Goal: Task Accomplishment & Management: Manage account settings

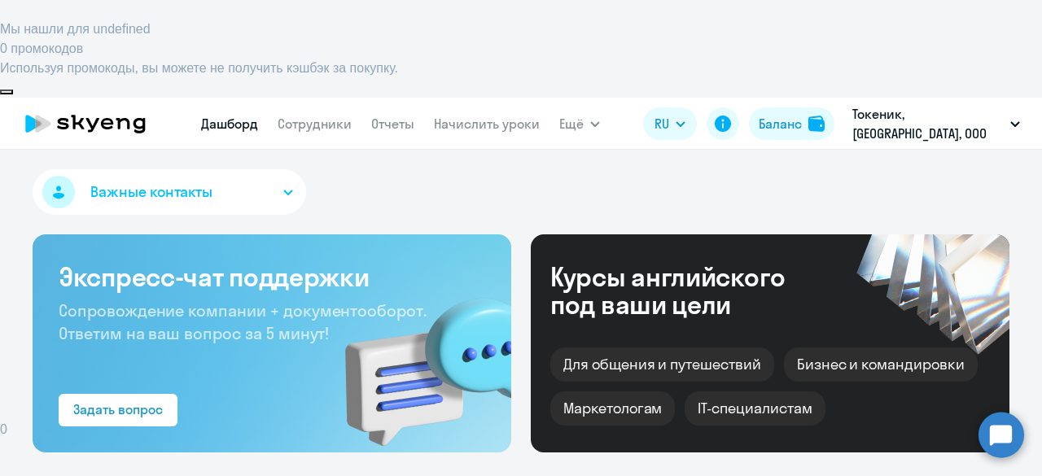
select select "30"
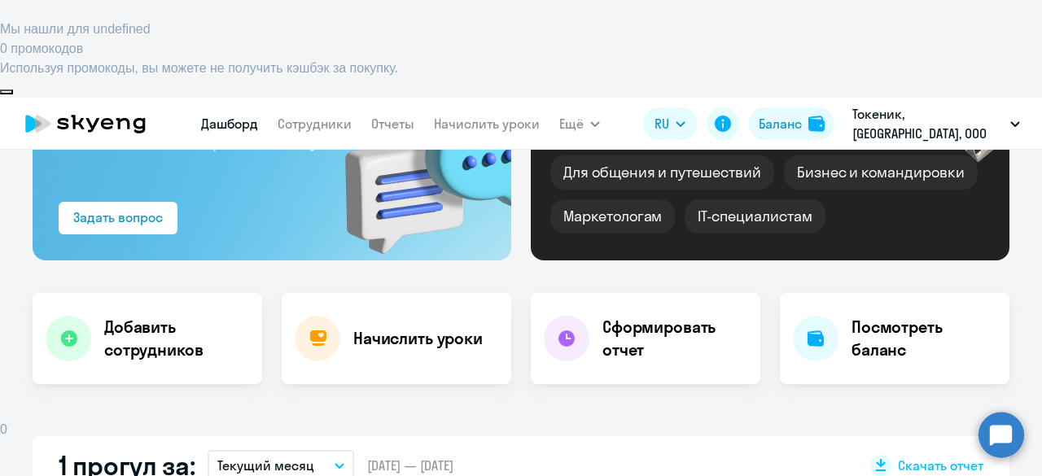
scroll to position [193, 0]
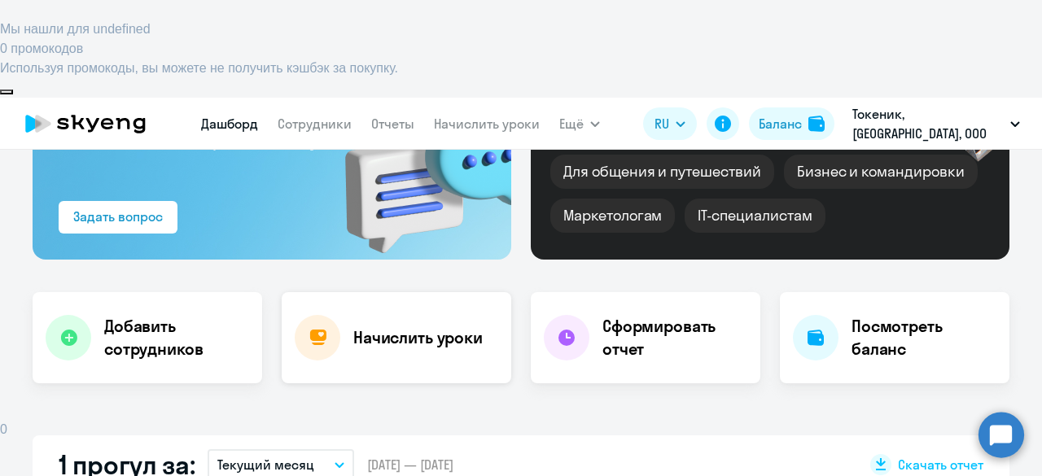
click at [380, 326] on h4 "Начислить уроки" at bounding box center [417, 337] width 129 height 23
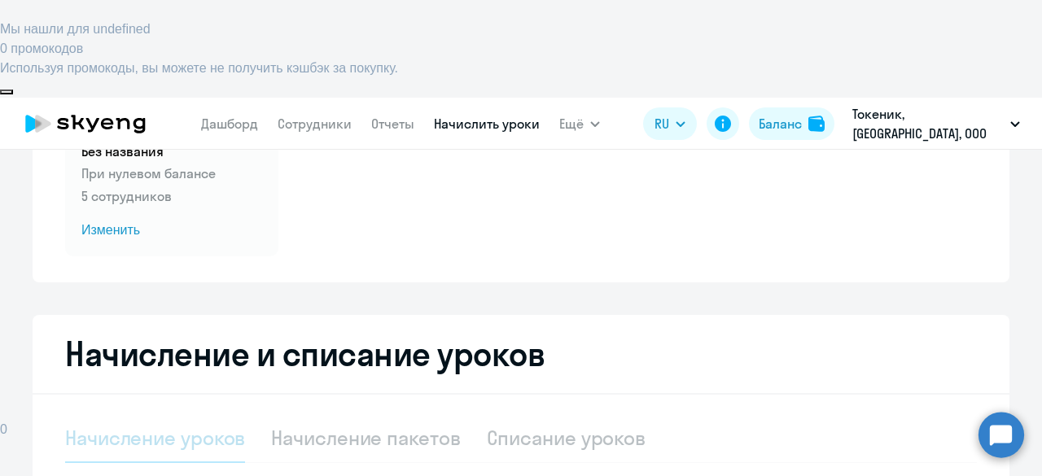
select select "10"
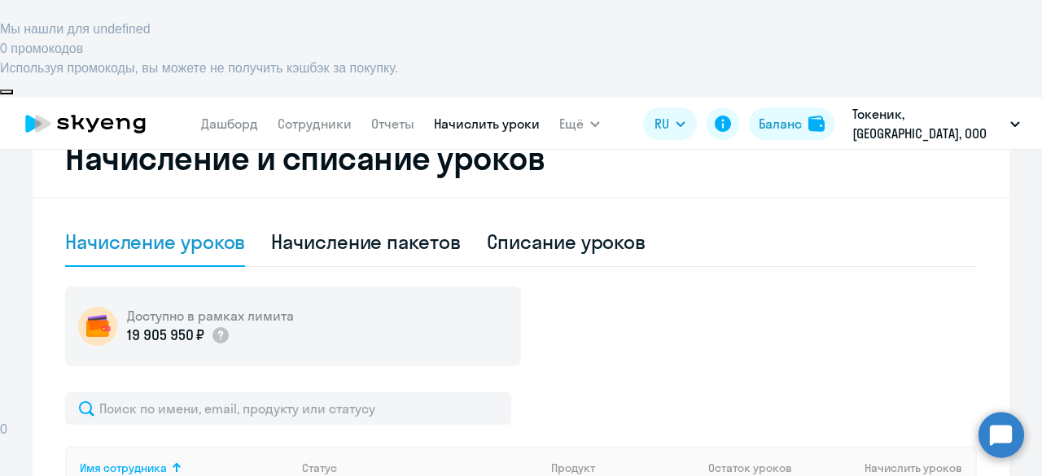
scroll to position [387, 0]
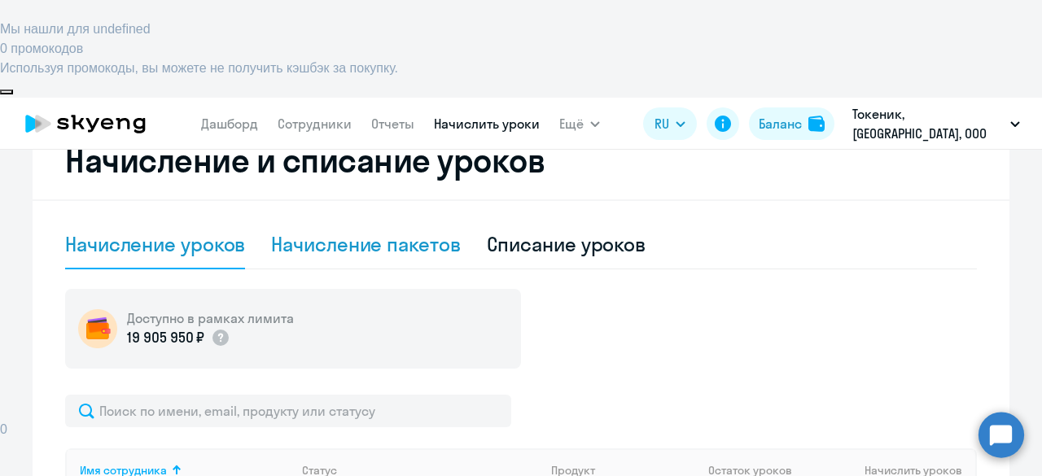
click at [357, 231] on div "Начисление пакетов" at bounding box center [365, 244] width 189 height 26
select select "10"
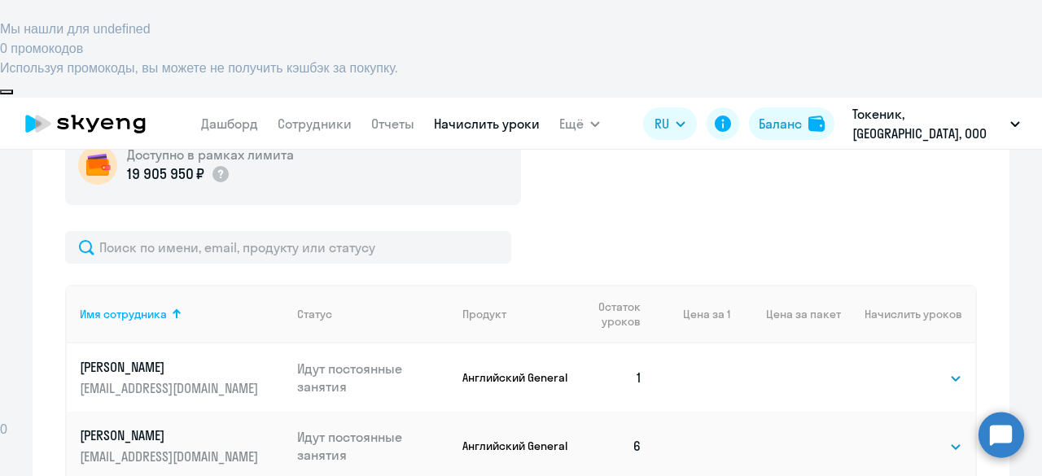
scroll to position [552, 0]
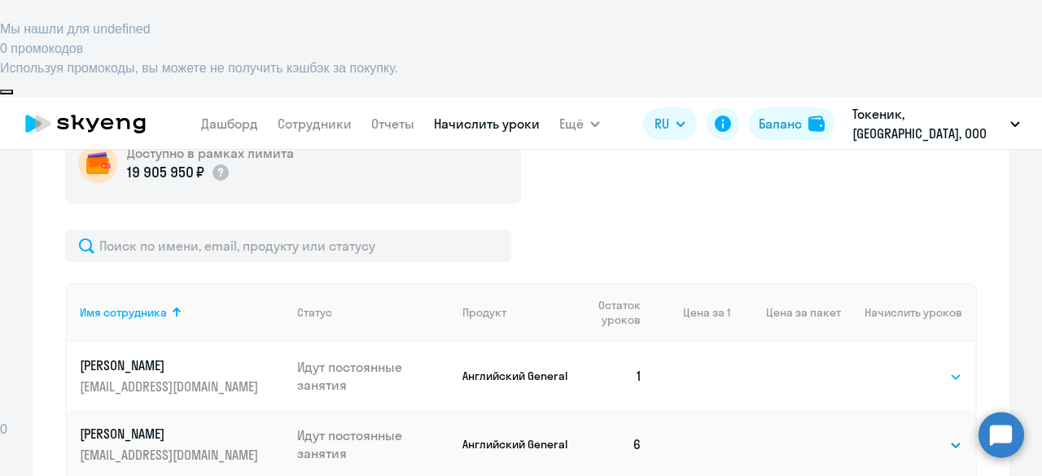
click at [918, 367] on select "Выбрать 4 8 16 32 64" at bounding box center [929, 377] width 67 height 20
click at [870, 230] on div at bounding box center [521, 246] width 912 height 33
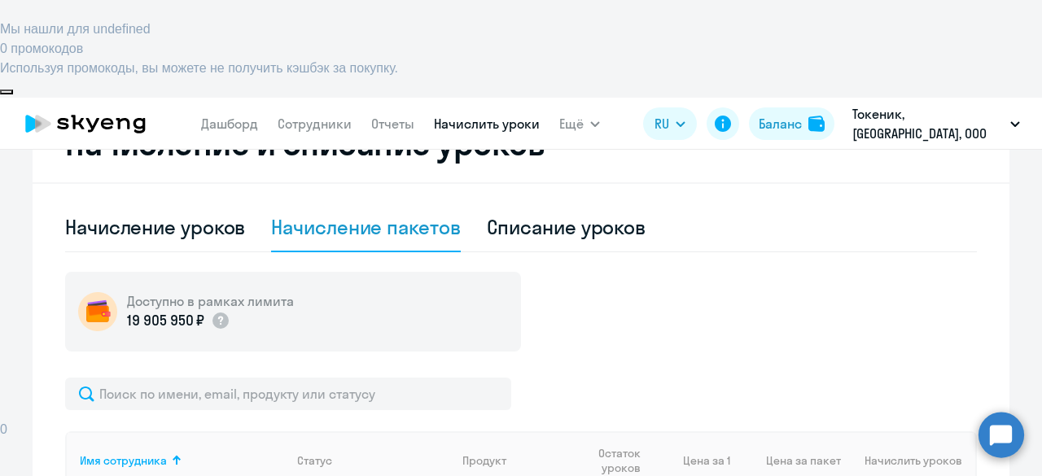
scroll to position [405, 0]
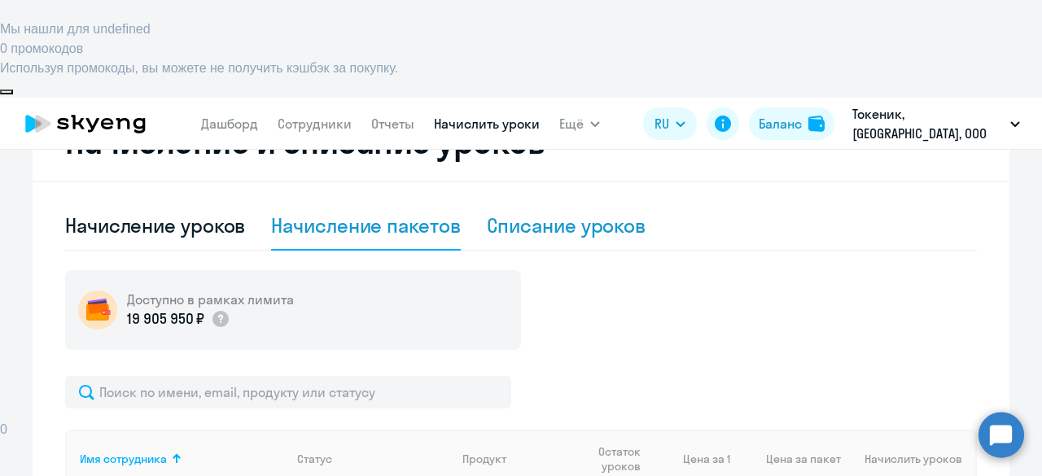
click at [568, 212] on div "Списание уроков" at bounding box center [567, 225] width 160 height 26
select select "10"
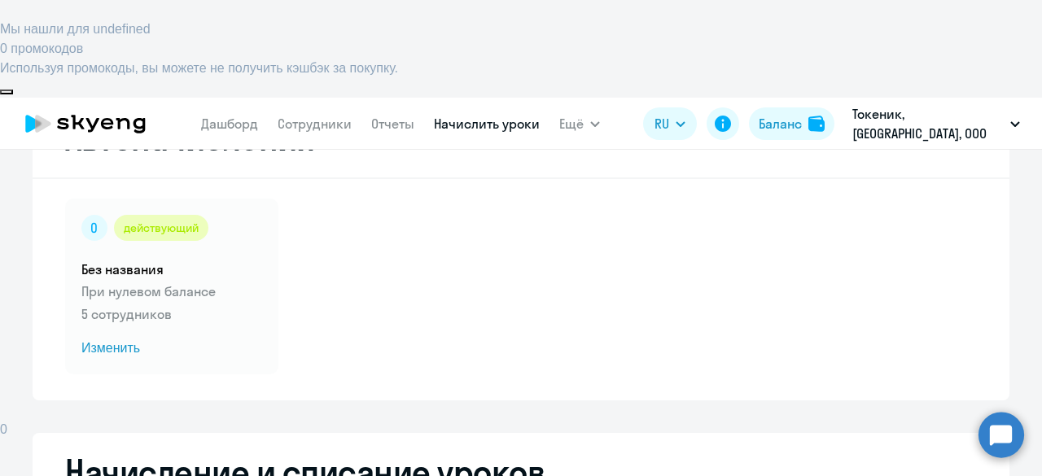
scroll to position [0, 0]
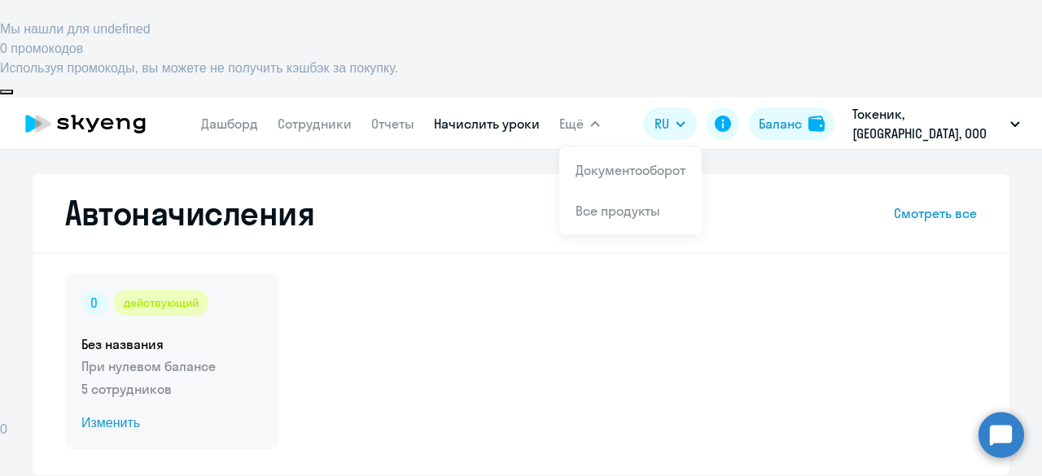
click at [99, 414] on span "Изменить" at bounding box center [171, 424] width 181 height 20
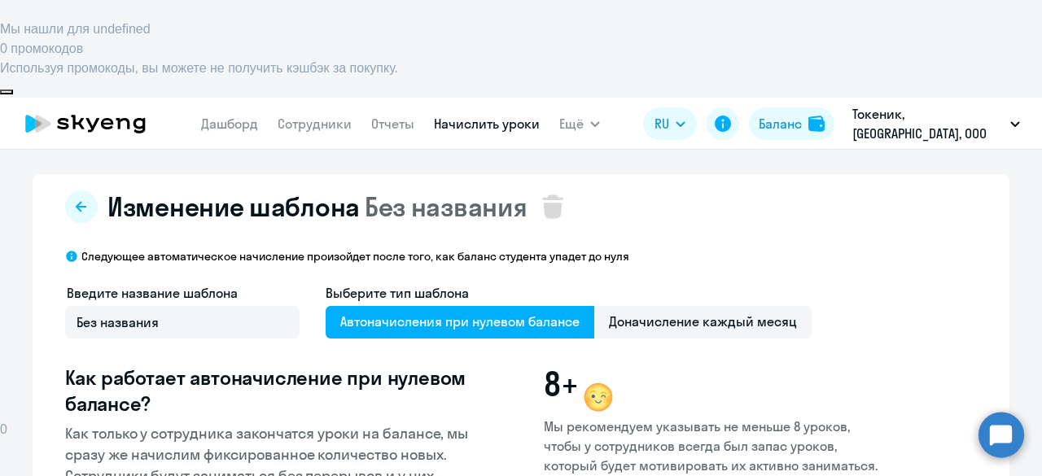
select select "10"
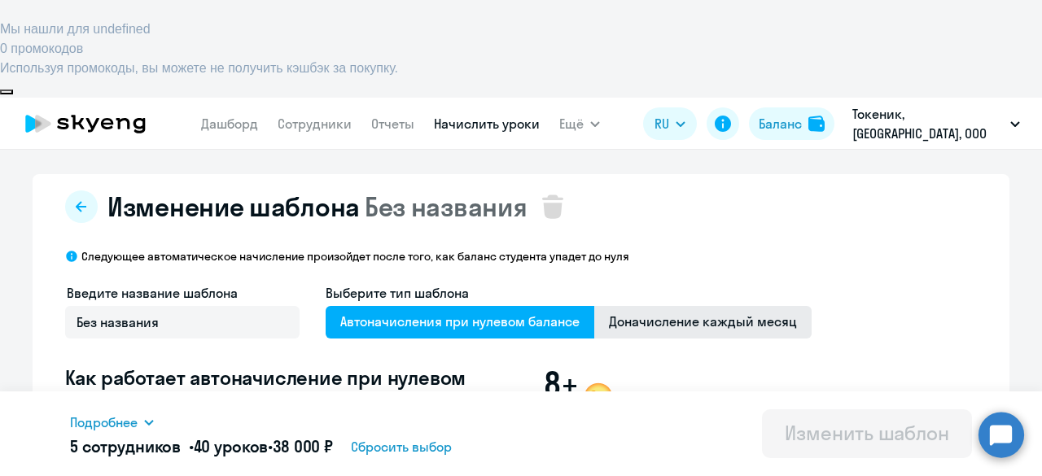
click at [691, 306] on span "Доначисление каждый месяц" at bounding box center [702, 322] width 217 height 33
click at [0, 0] on input "Доначисление каждый месяц" at bounding box center [0, 0] width 0 height 0
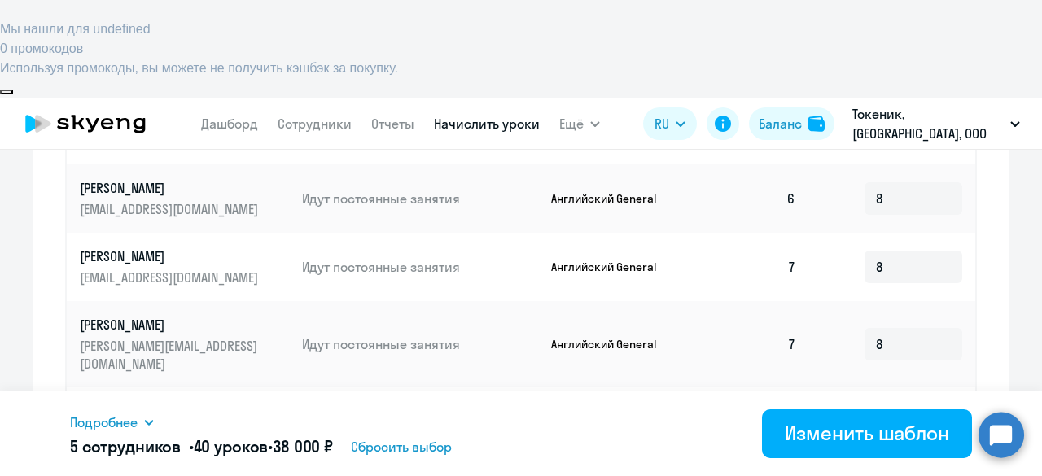
scroll to position [694, 0]
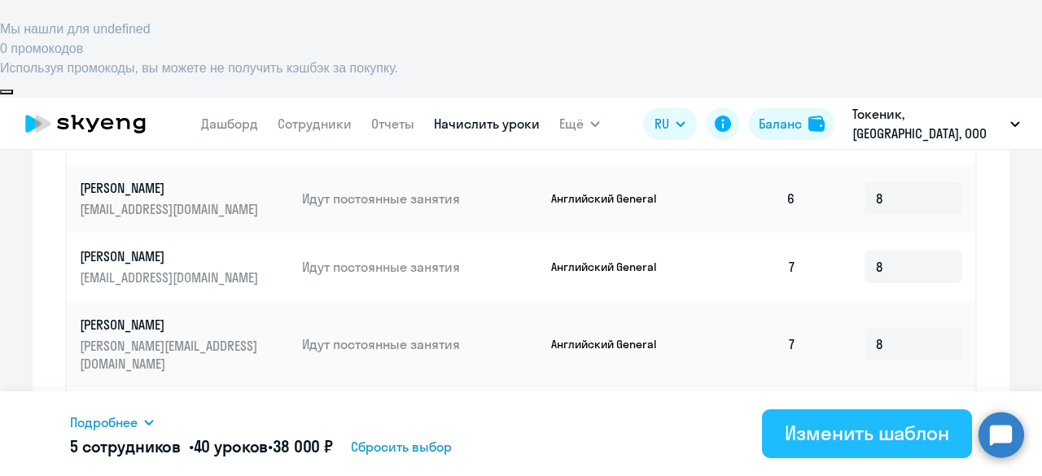
click at [814, 436] on div "Изменить шаблон" at bounding box center [867, 433] width 164 height 26
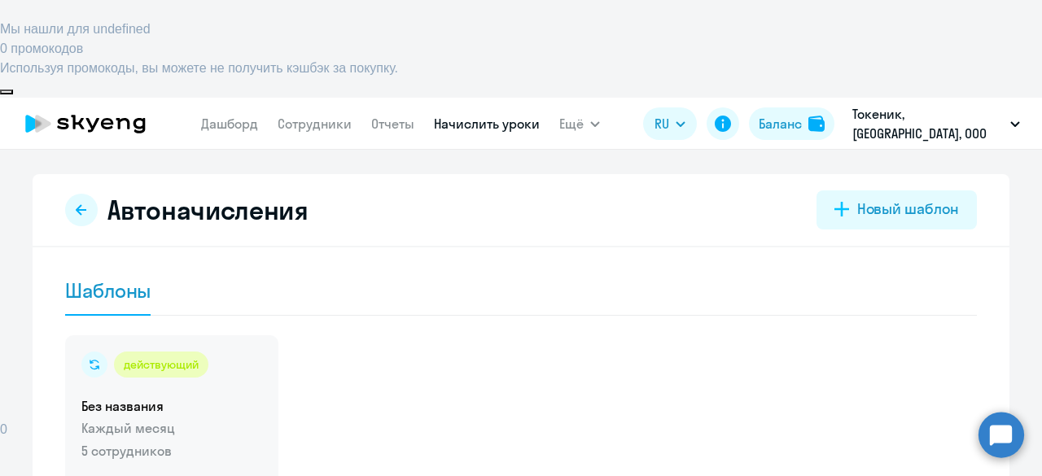
click at [93, 475] on span "Изменить" at bounding box center [171, 485] width 181 height 20
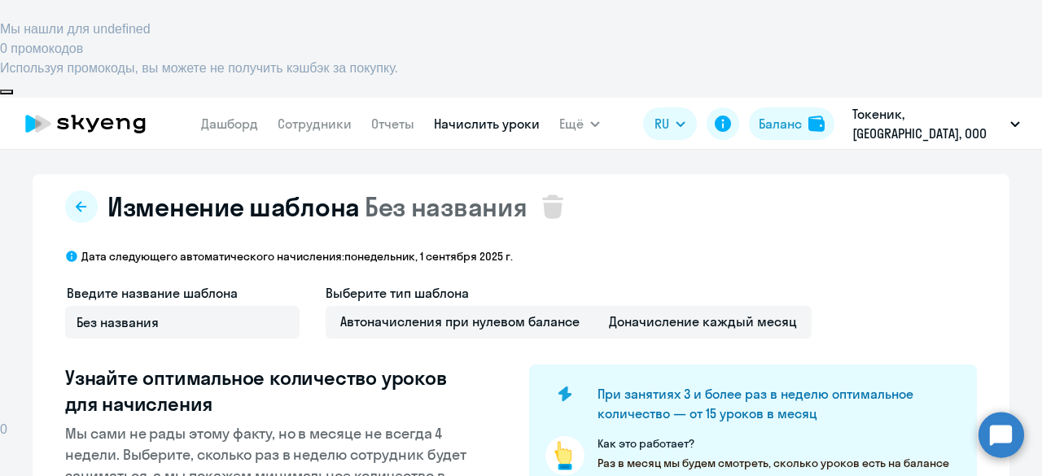
select select "10"
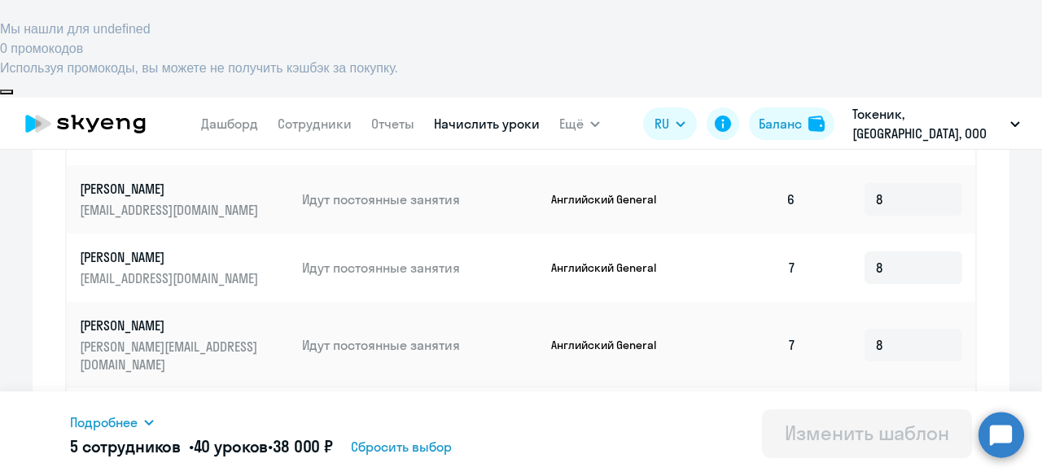
scroll to position [694, 0]
click at [700, 456] on div "Отображать по: 10 строк 30 строк 50 строк 1 - 5 из 5 сотрудников" at bounding box center [521, 479] width 912 height 46
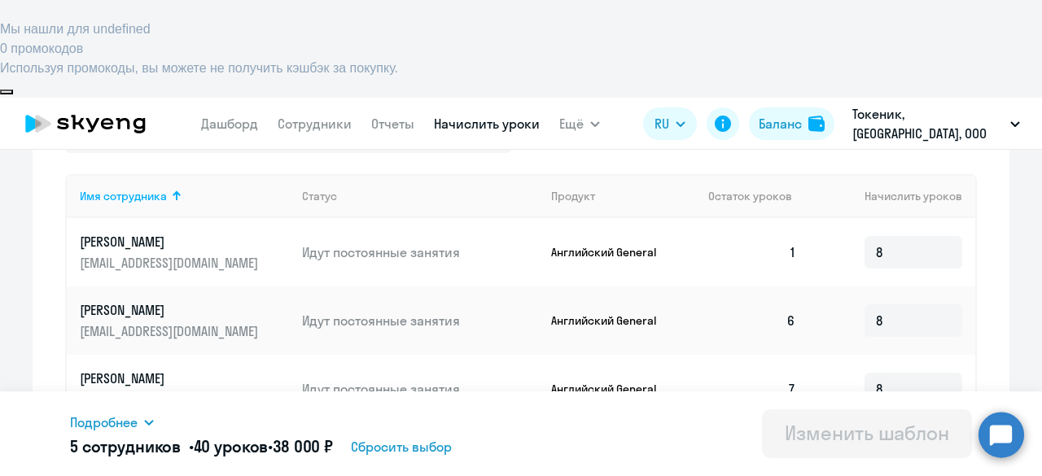
scroll to position [0, 0]
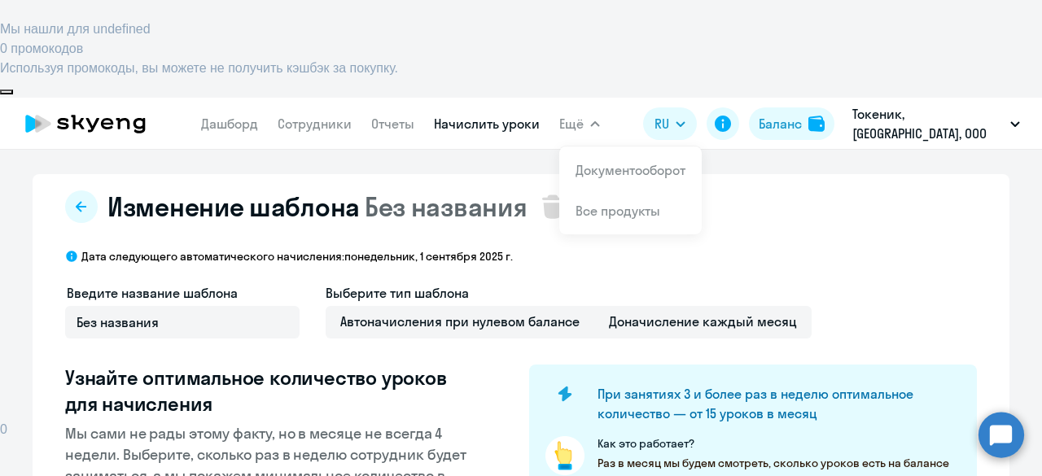
select select "10"
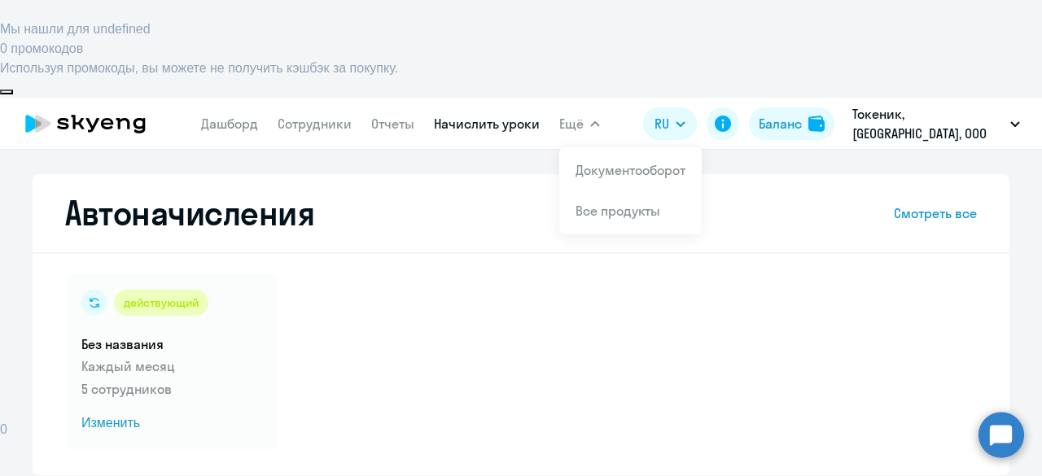
select select "10"
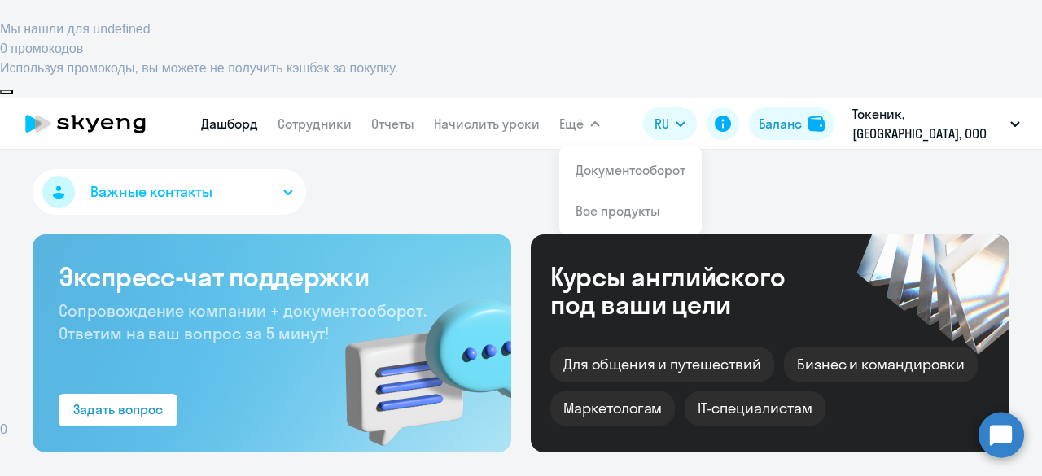
select select "30"
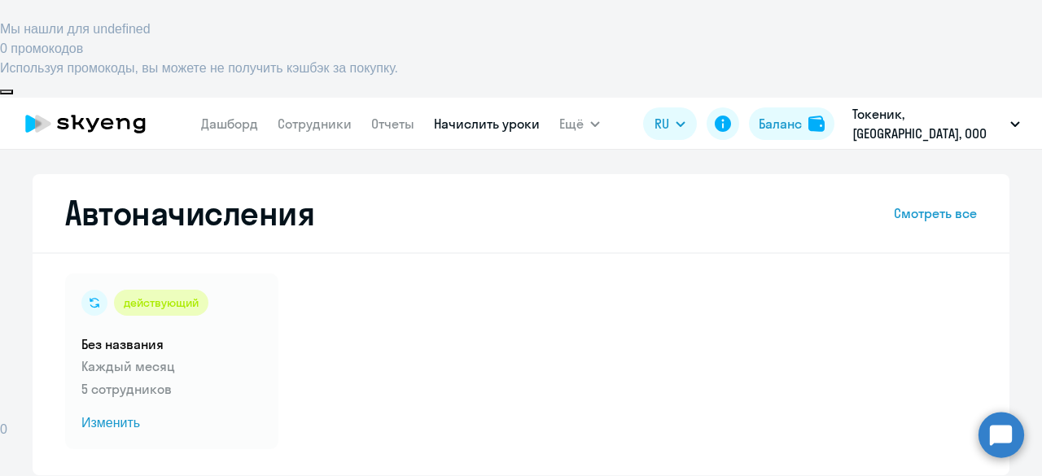
select select "10"
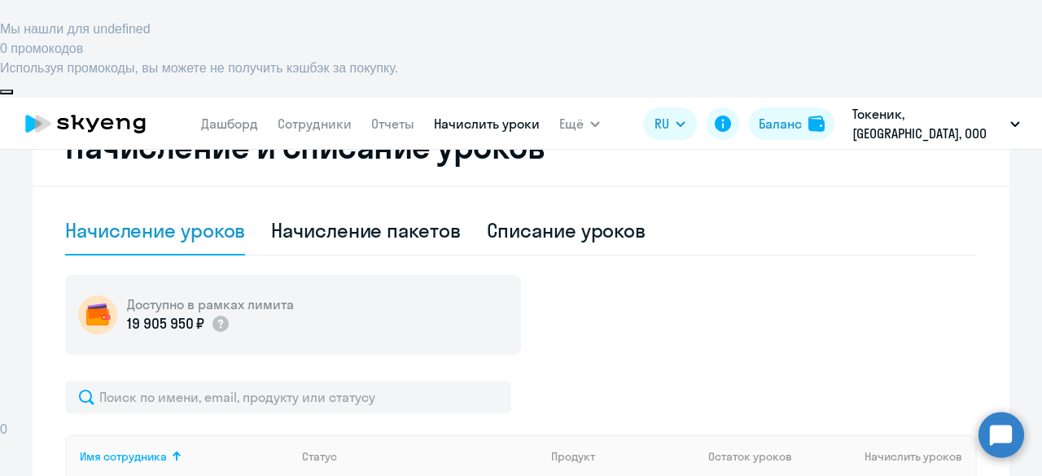
scroll to position [407, 0]
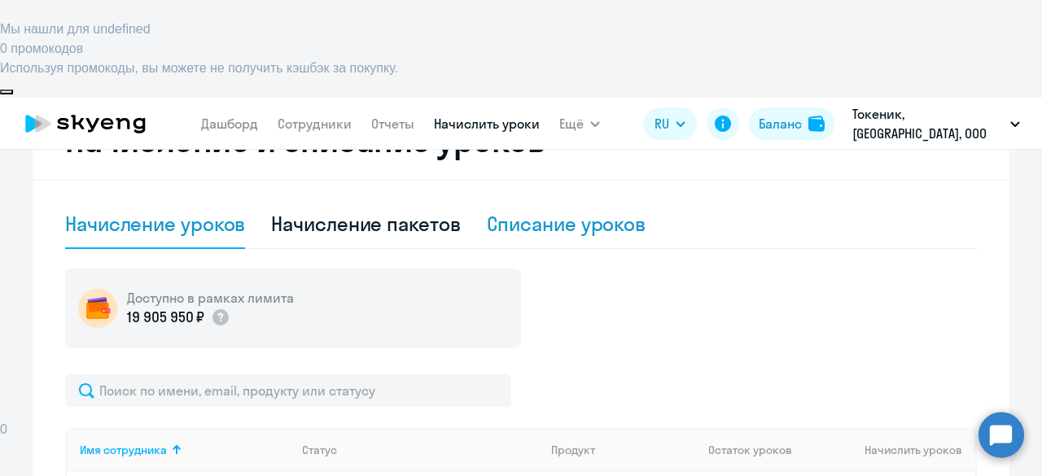
click at [586, 211] on div "Списание уроков" at bounding box center [567, 224] width 160 height 26
select select "10"
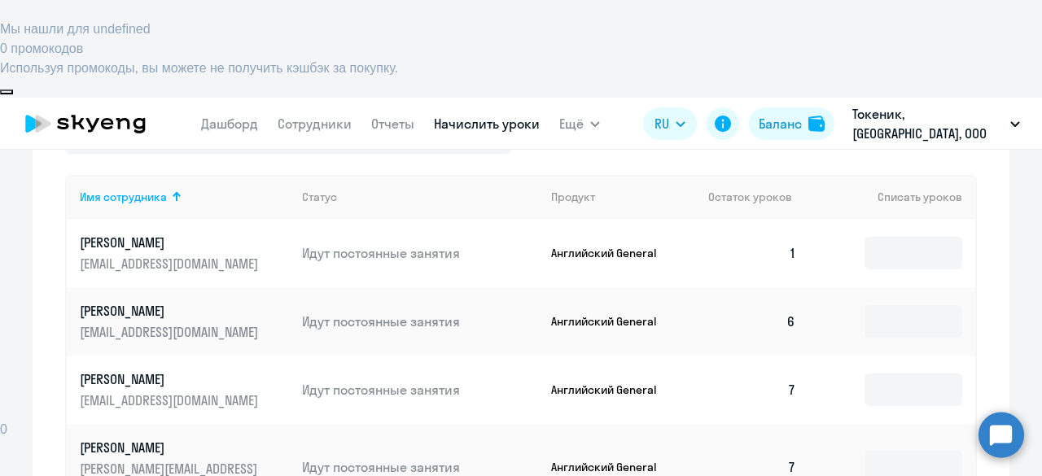
scroll to position [555, 0]
click at [887, 304] on input at bounding box center [914, 320] width 98 height 33
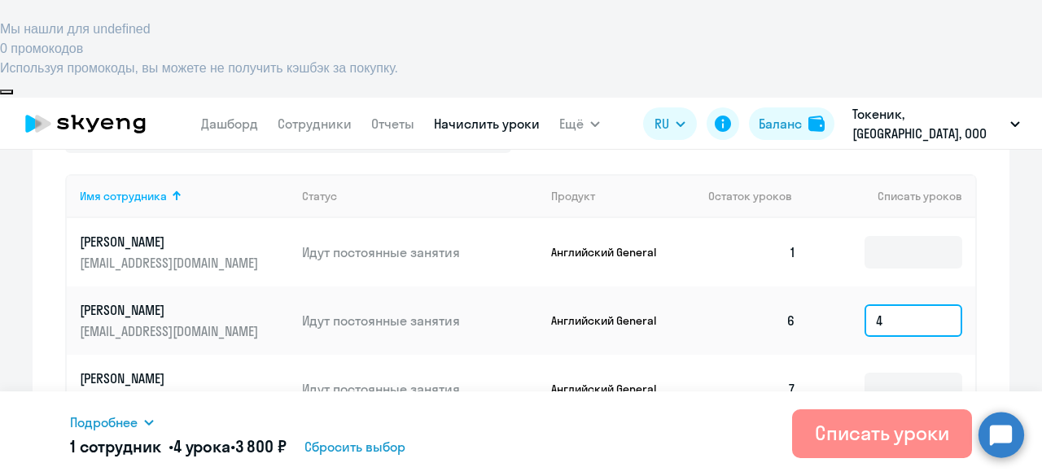
type input "4"
click at [853, 430] on div "Списать уроки" at bounding box center [882, 433] width 134 height 26
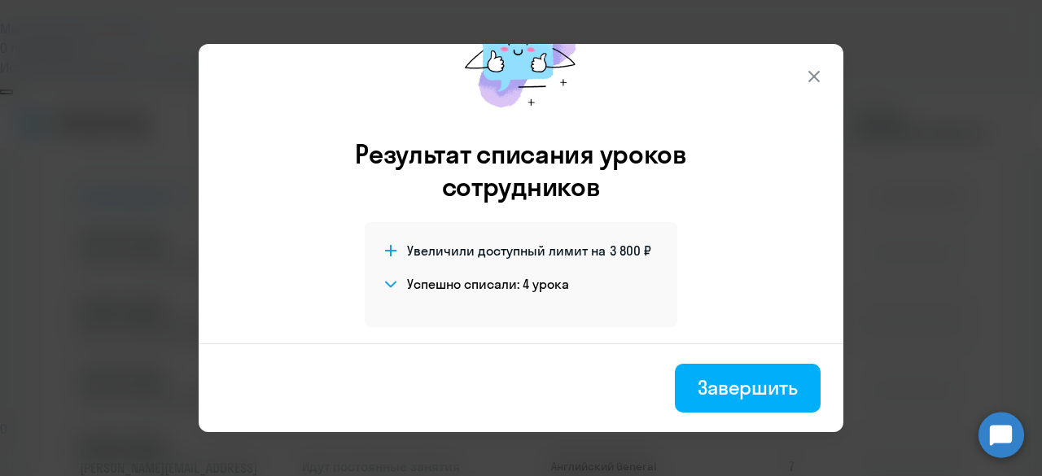
scroll to position [91, 0]
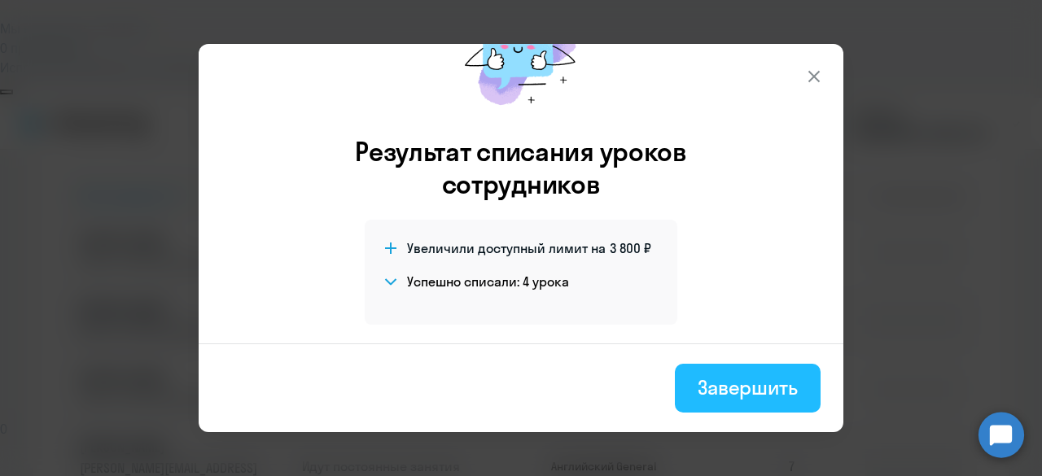
click at [734, 388] on div "Завершить" at bounding box center [748, 388] width 100 height 26
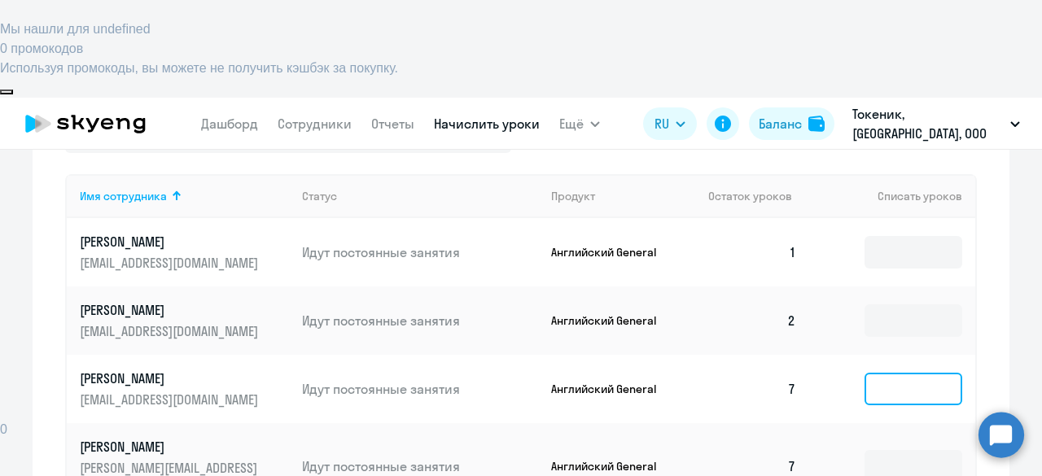
click at [896, 373] on input at bounding box center [914, 389] width 98 height 33
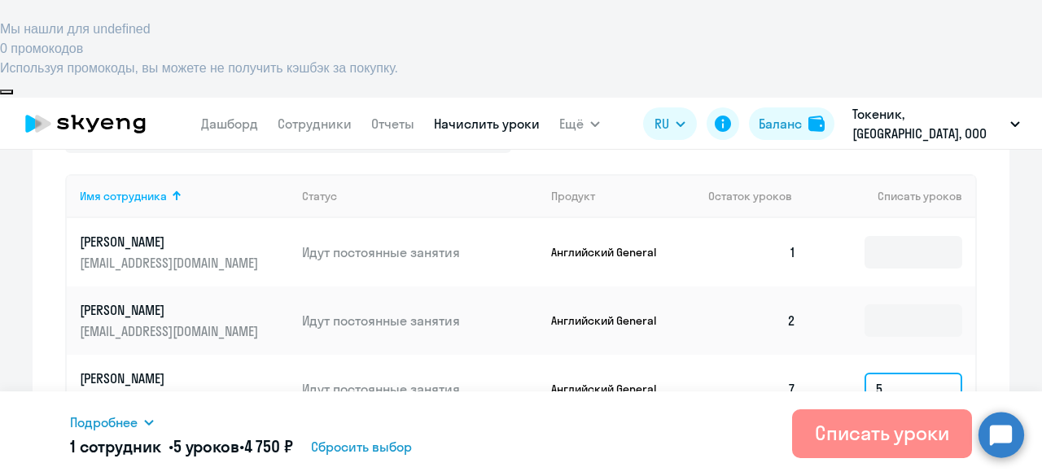
type input "5"
click at [845, 439] on div "Списать уроки" at bounding box center [882, 433] width 134 height 26
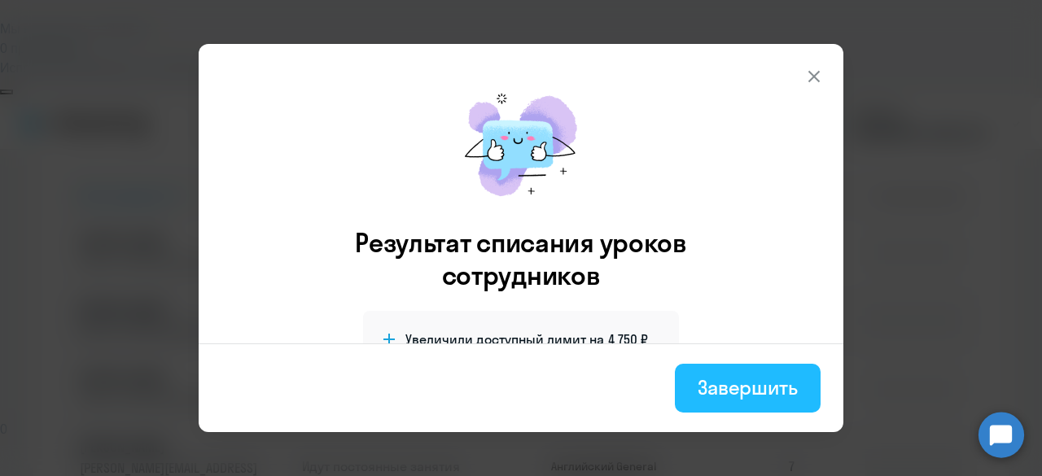
click at [770, 385] on div "Завершить" at bounding box center [748, 388] width 100 height 26
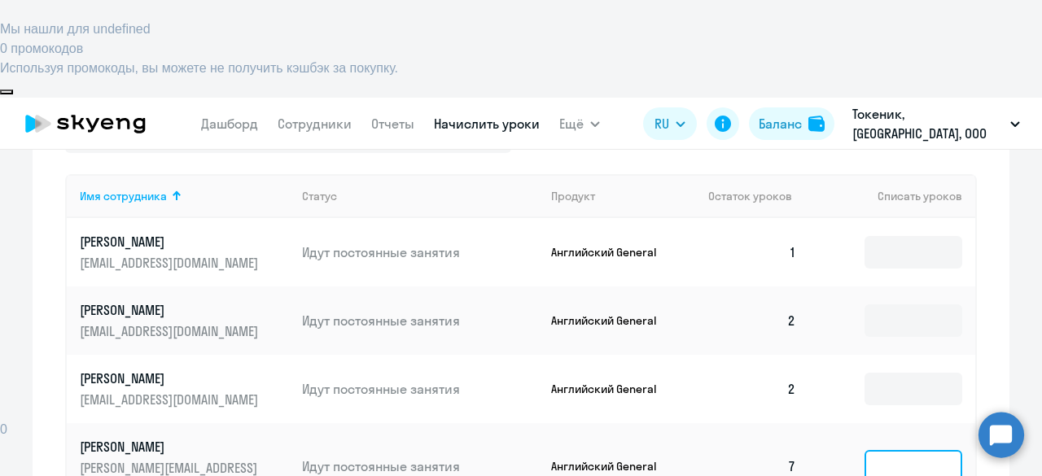
click at [874, 450] on input at bounding box center [914, 466] width 98 height 33
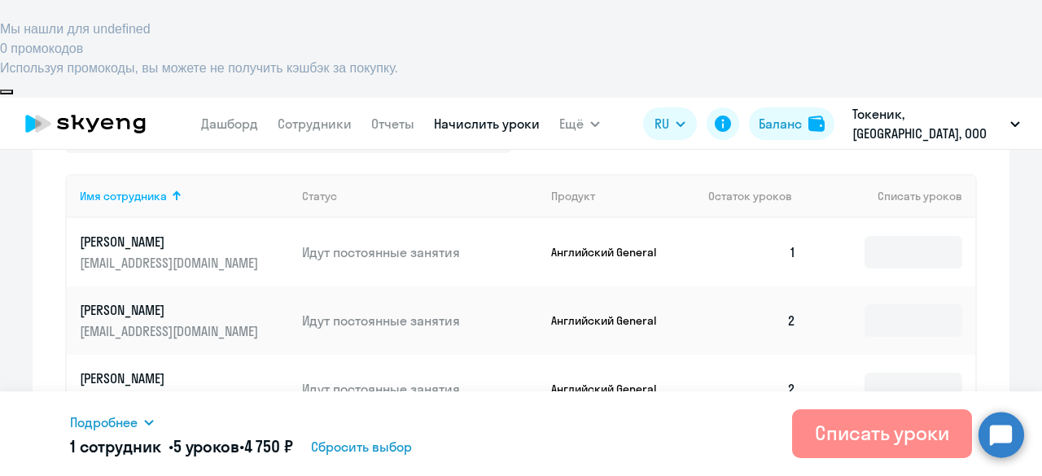
type input "5"
click at [859, 433] on div "Списать уроки" at bounding box center [882, 433] width 134 height 26
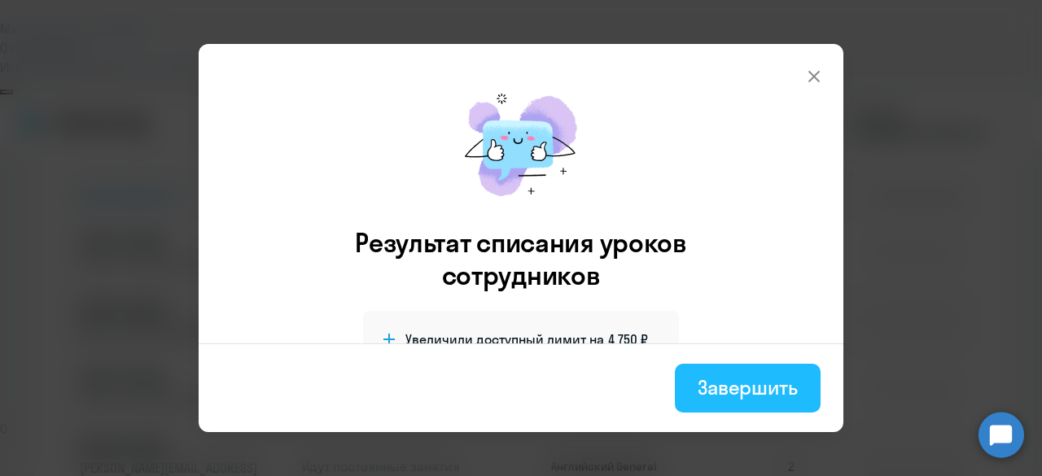
click at [747, 389] on div "Завершить" at bounding box center [748, 388] width 100 height 26
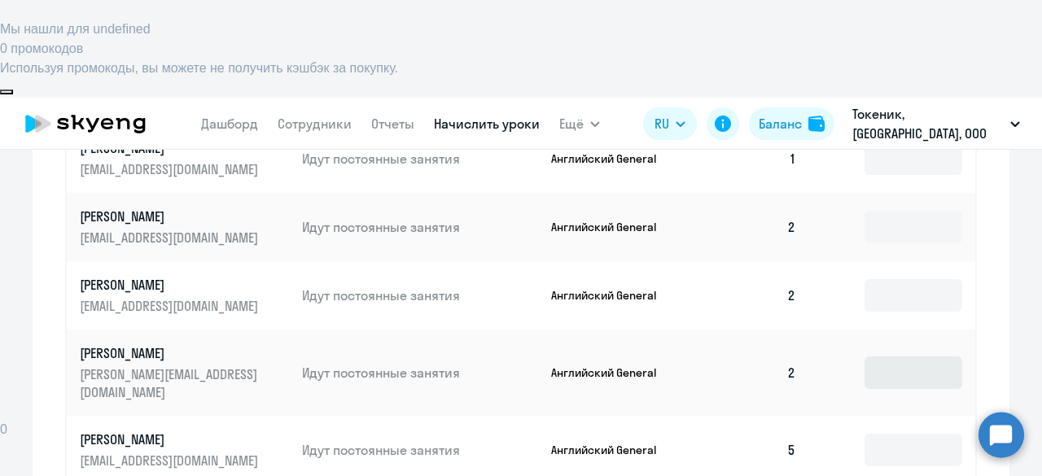
scroll to position [650, 0]
click at [874, 356] on input at bounding box center [914, 372] width 98 height 33
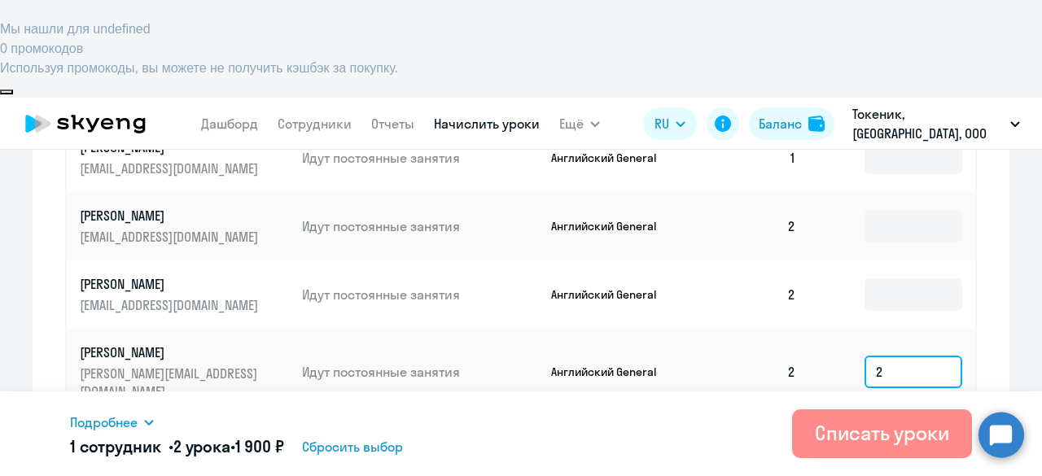
type input "2"
click at [860, 429] on div "Списать уроки" at bounding box center [882, 433] width 134 height 26
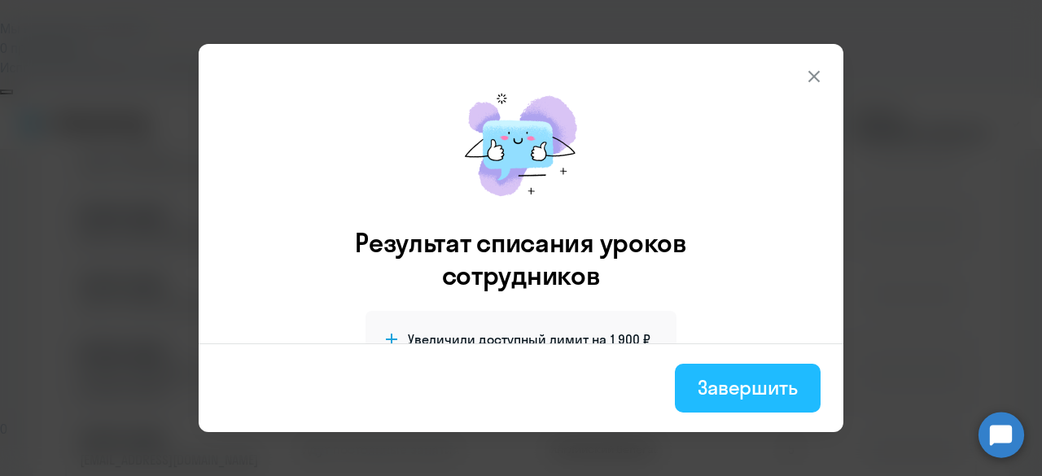
click at [762, 393] on div "Завершить" at bounding box center [748, 388] width 100 height 26
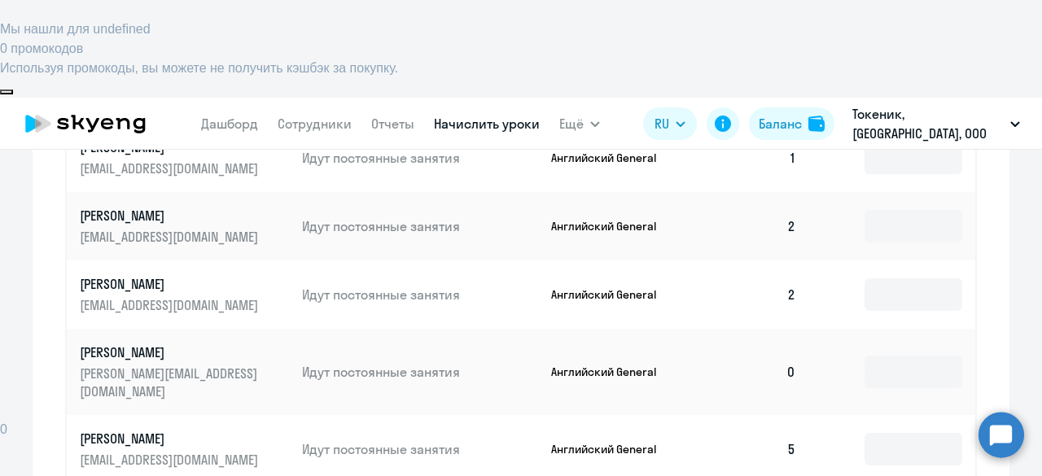
scroll to position [677, 0]
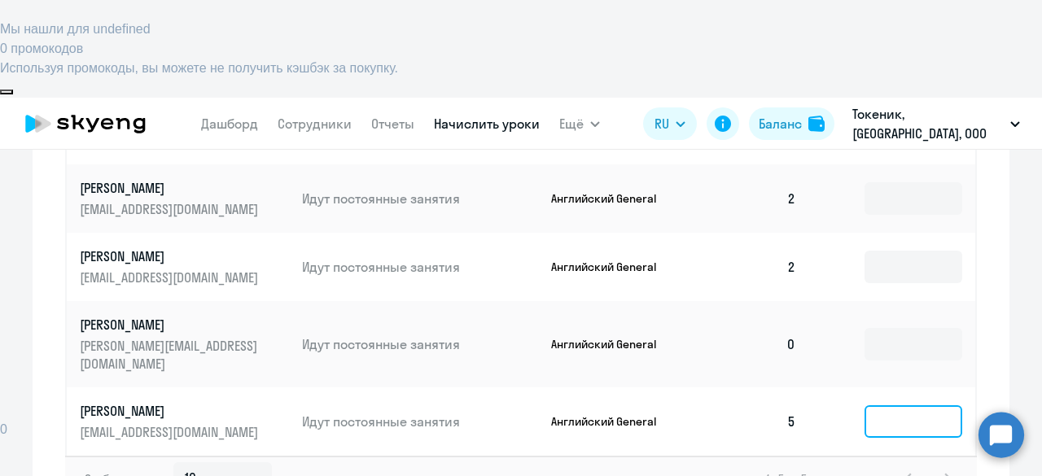
click at [887, 405] on input at bounding box center [914, 421] width 98 height 33
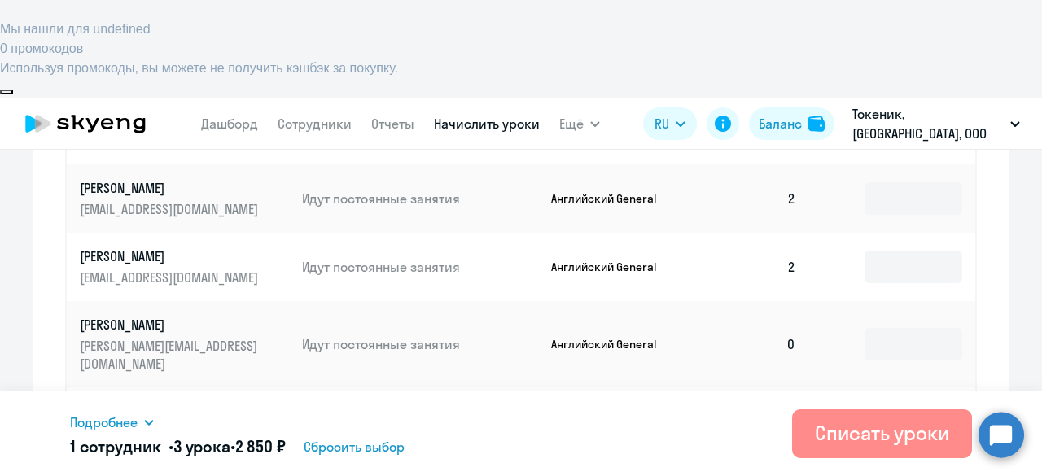
type input "3"
click at [851, 440] on div "Списать уроки" at bounding box center [882, 433] width 134 height 26
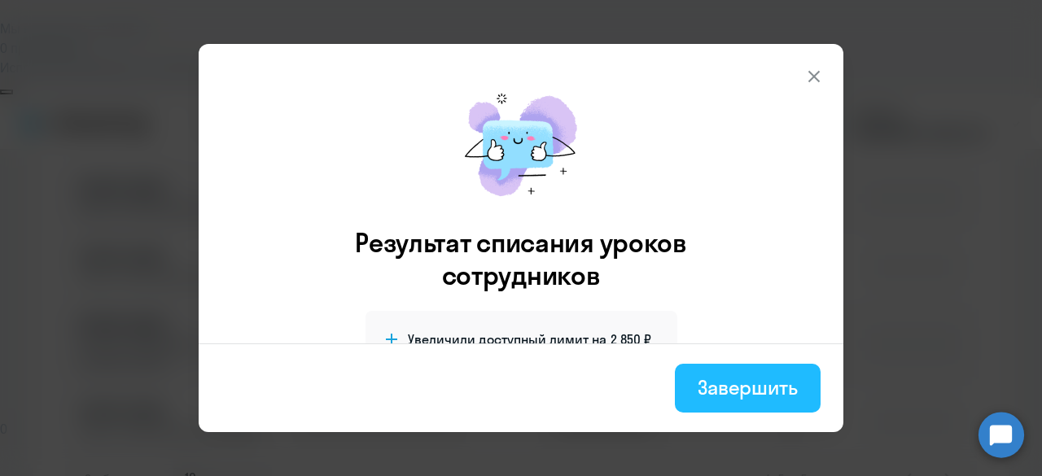
click at [700, 380] on div "Завершить" at bounding box center [748, 388] width 100 height 26
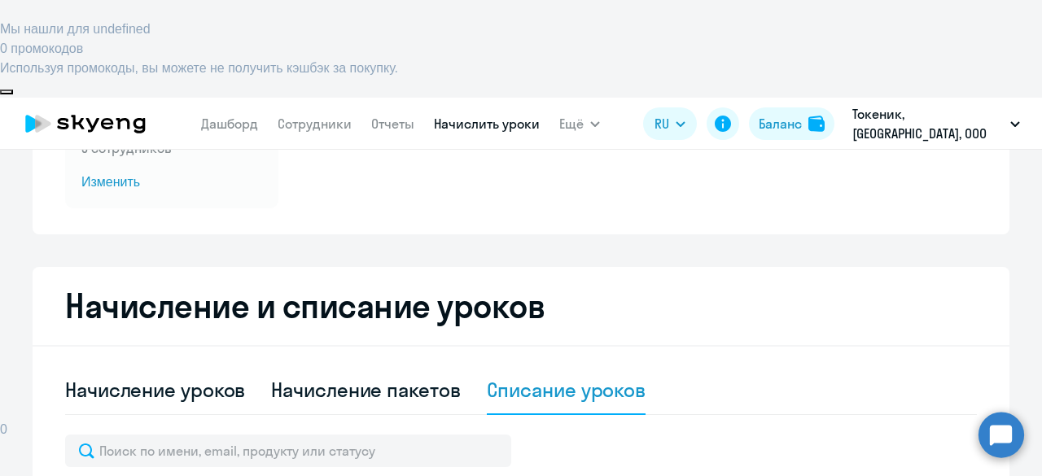
scroll to position [238, 0]
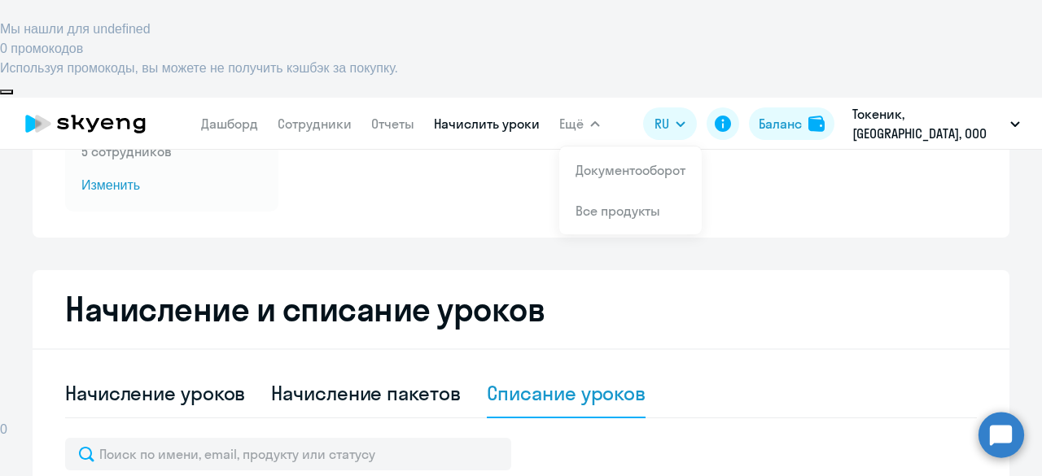
click at [488, 116] on link "Начислить уроки" at bounding box center [487, 124] width 106 height 16
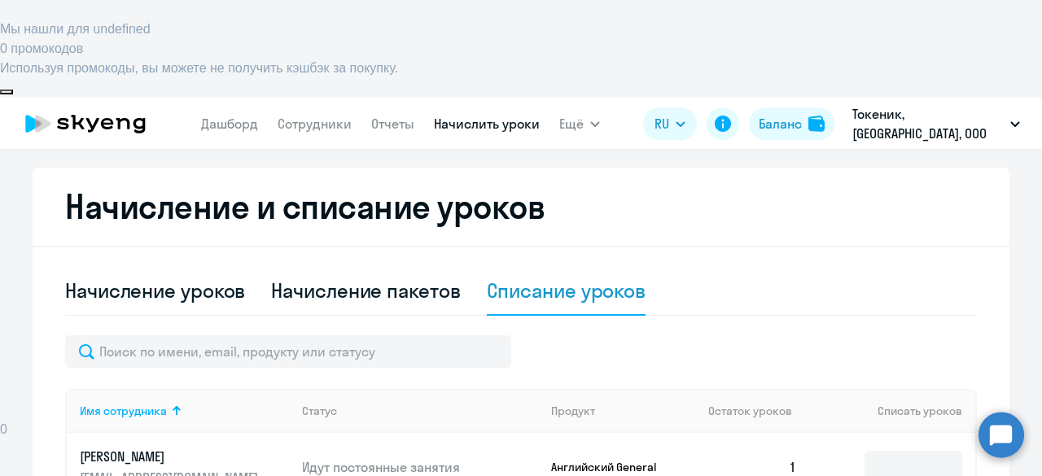
scroll to position [375, 0]
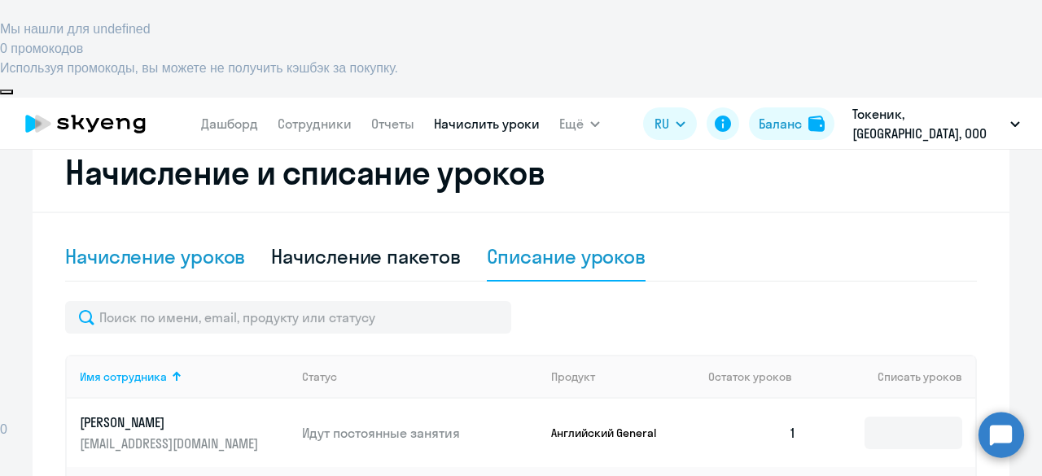
click at [120, 243] on div "Начисление уроков" at bounding box center [155, 256] width 180 height 26
select select "10"
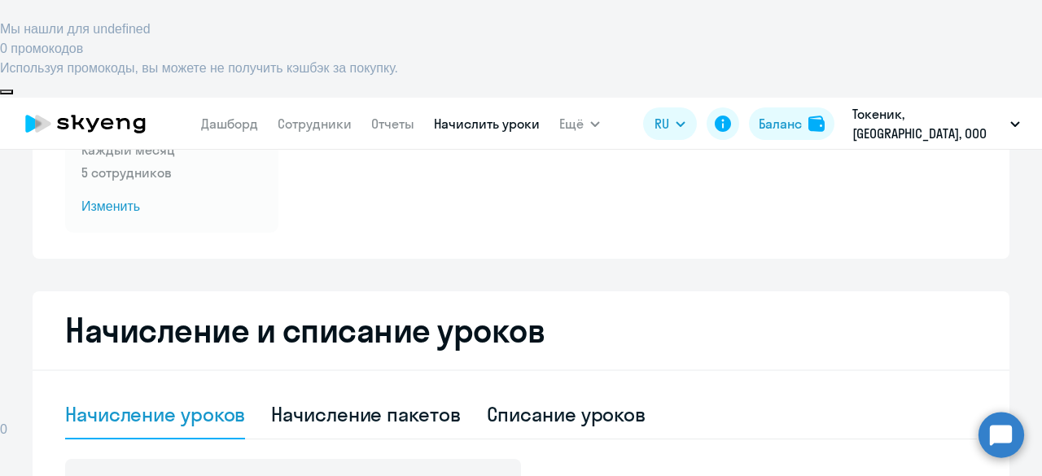
scroll to position [215, 0]
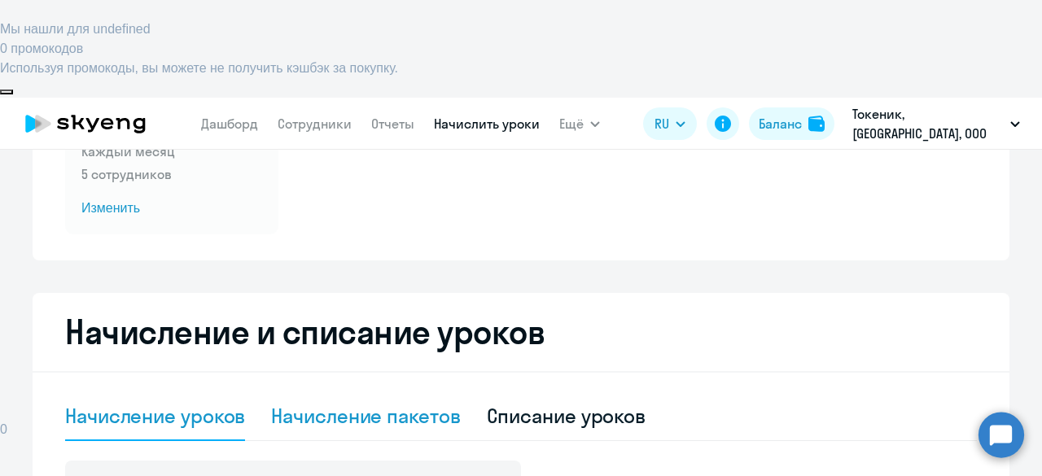
click at [329, 403] on div "Начисление пакетов" at bounding box center [365, 416] width 189 height 26
select select "10"
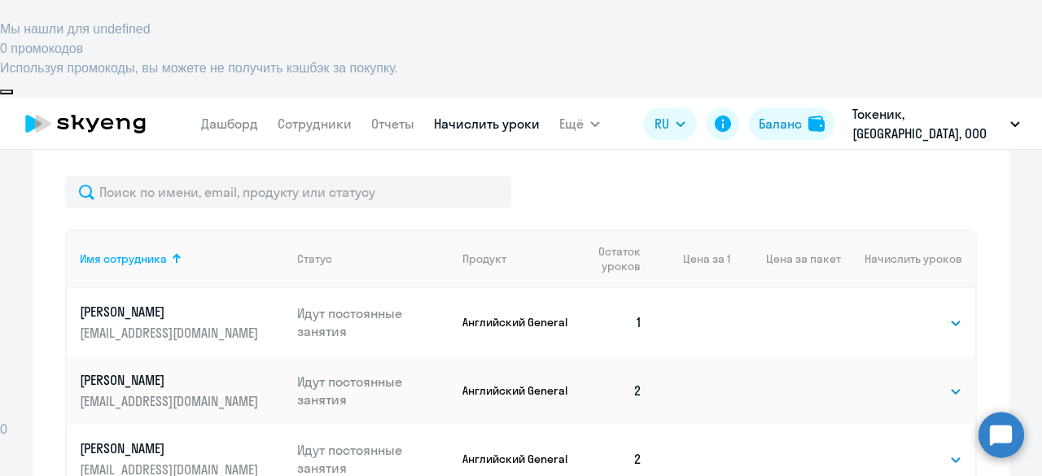
scroll to position [606, 0]
click at [920, 313] on select "Выбрать 4 8 16 32 64" at bounding box center [929, 323] width 67 height 20
click at [840, 176] on div at bounding box center [521, 192] width 912 height 33
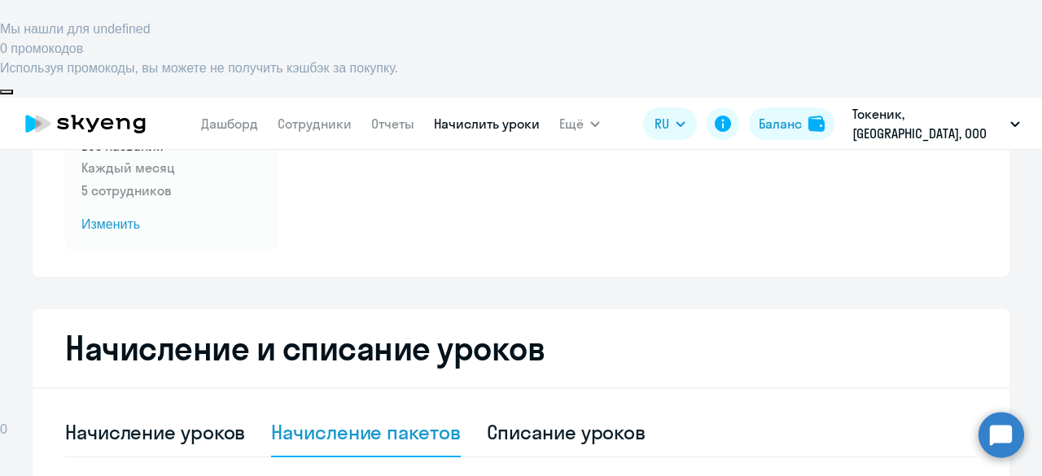
scroll to position [0, 0]
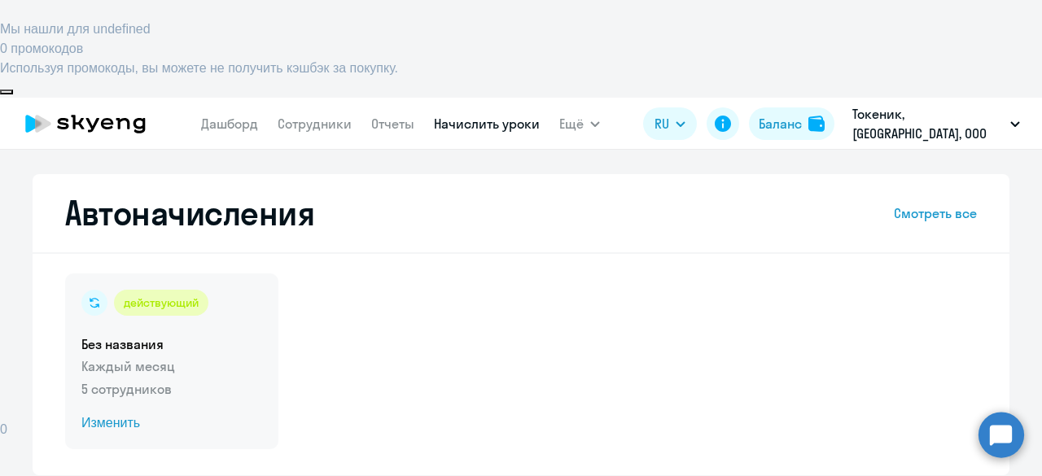
click at [96, 414] on span "Изменить" at bounding box center [171, 424] width 181 height 20
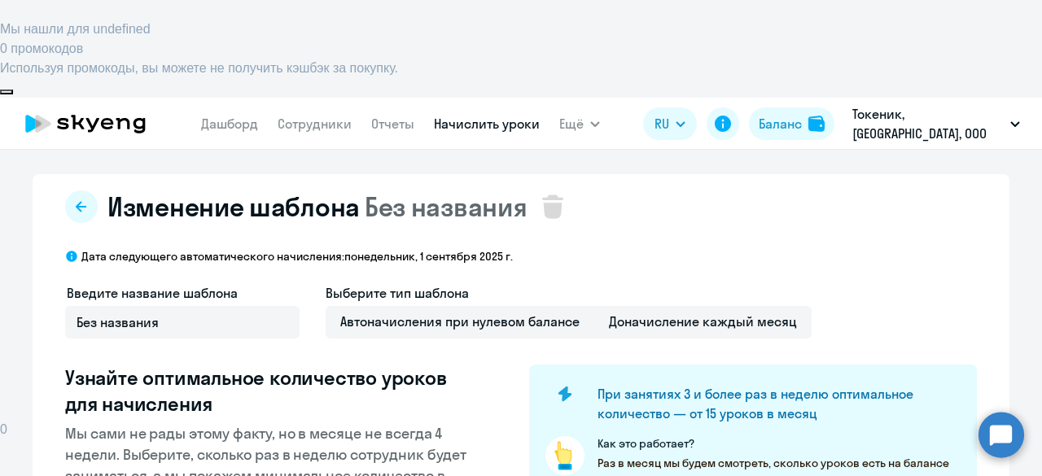
select select "10"
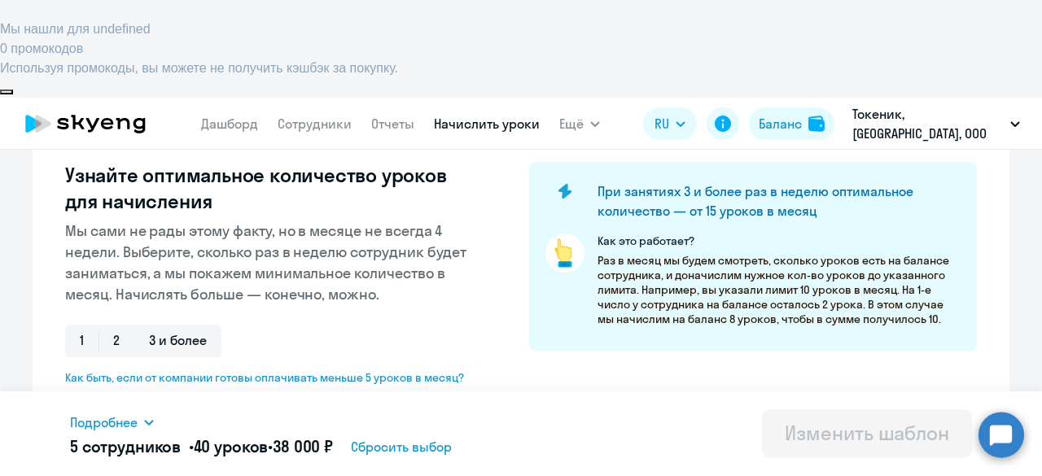
scroll to position [209, 0]
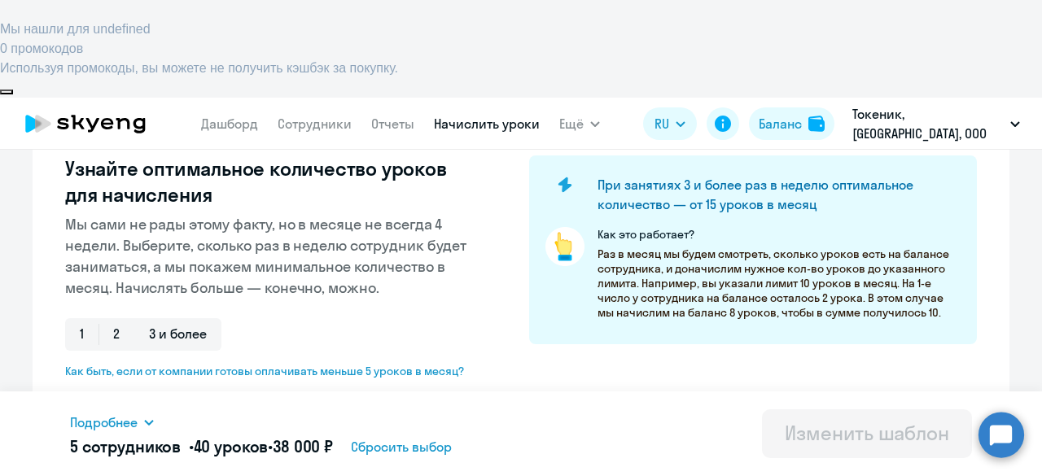
click at [139, 424] on div "Подробнее" at bounding box center [307, 423] width 474 height 20
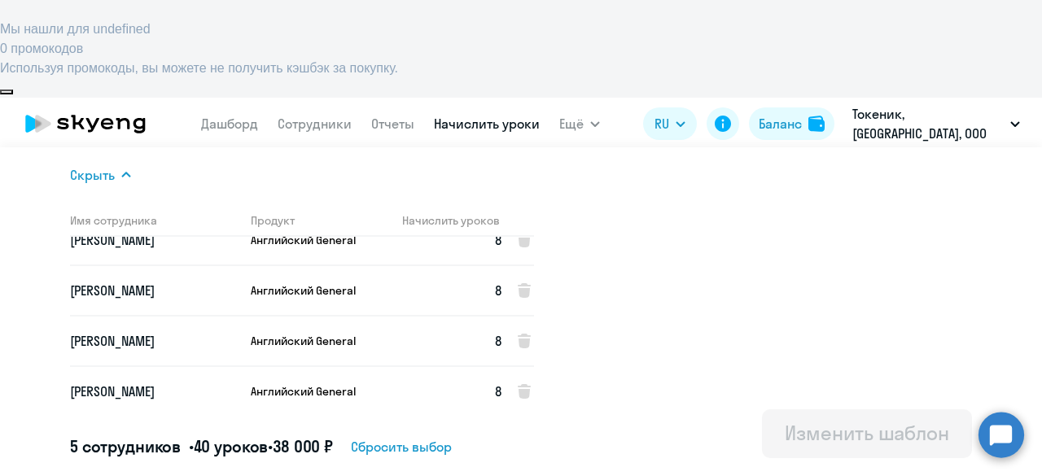
scroll to position [0, 0]
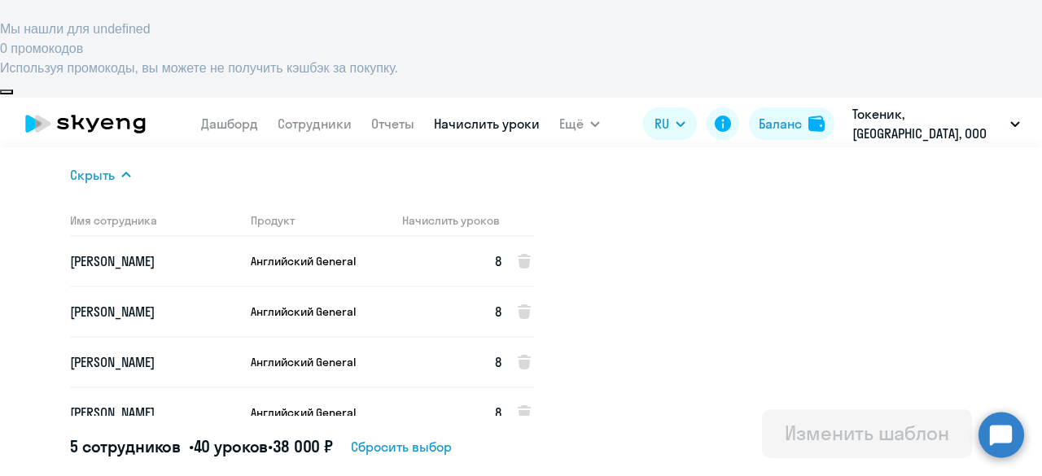
click at [124, 175] on icon at bounding box center [125, 175] width 9 height 6
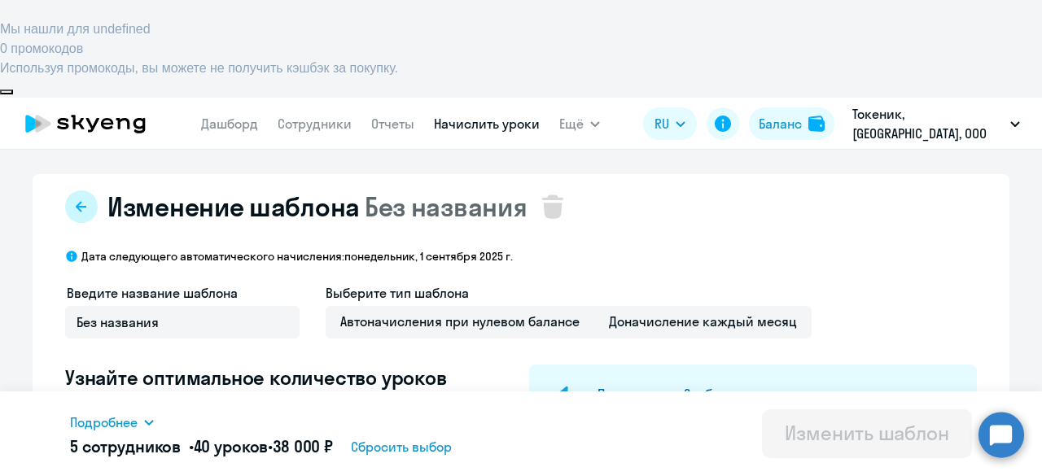
click at [76, 201] on icon at bounding box center [81, 206] width 11 height 11
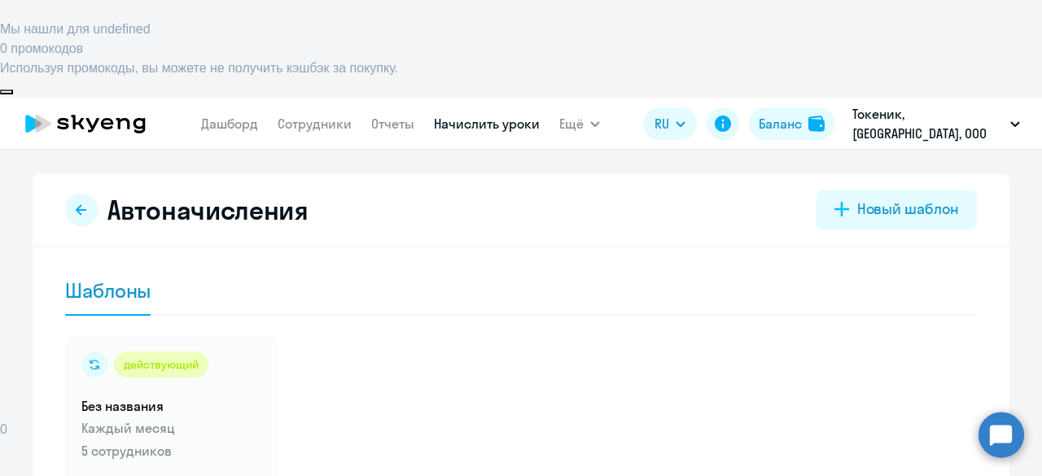
scroll to position [28, 0]
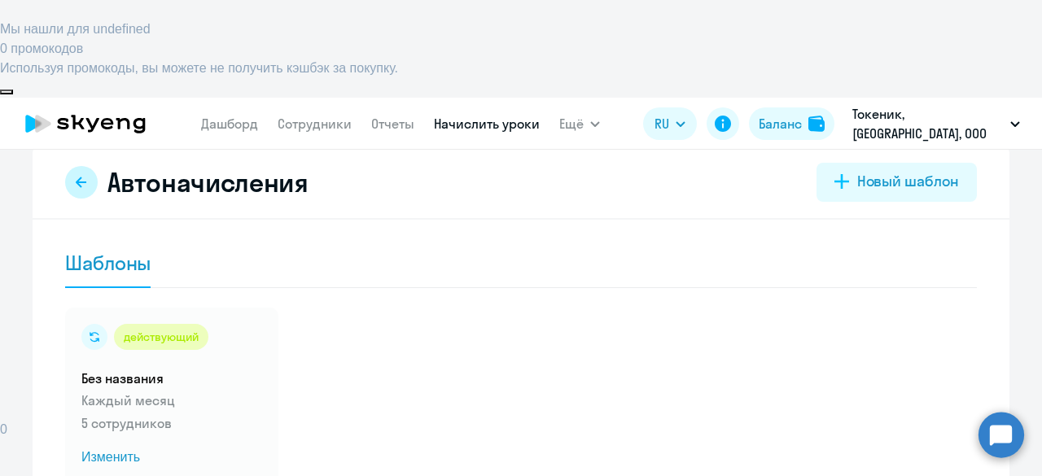
click at [75, 176] on icon at bounding box center [81, 182] width 13 height 13
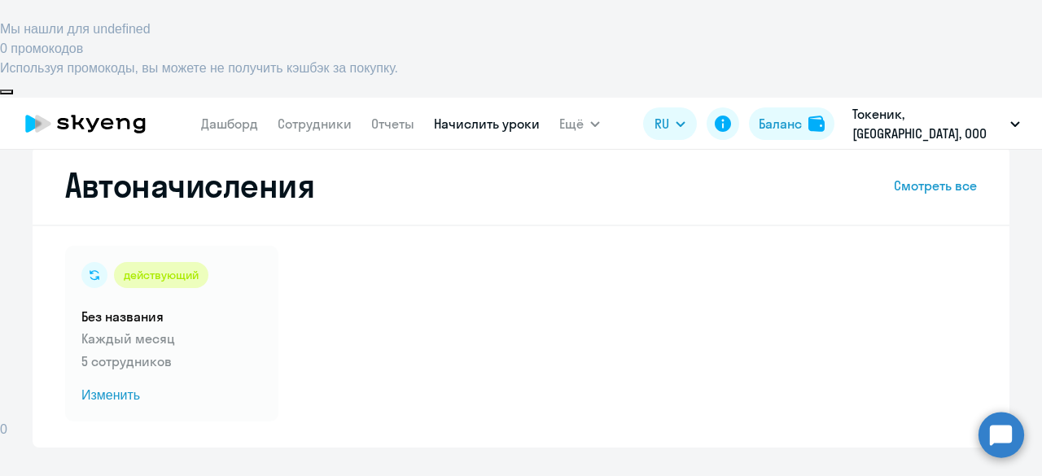
select select "10"
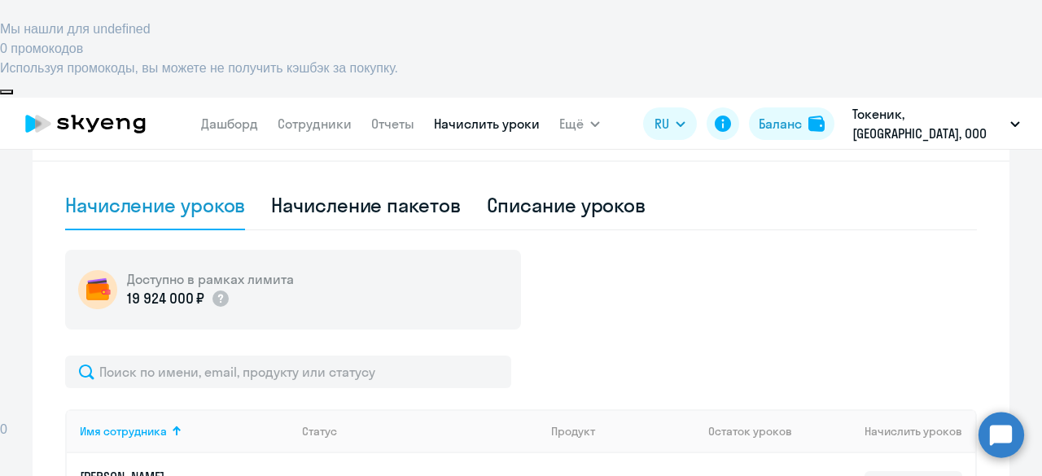
scroll to position [431, 0]
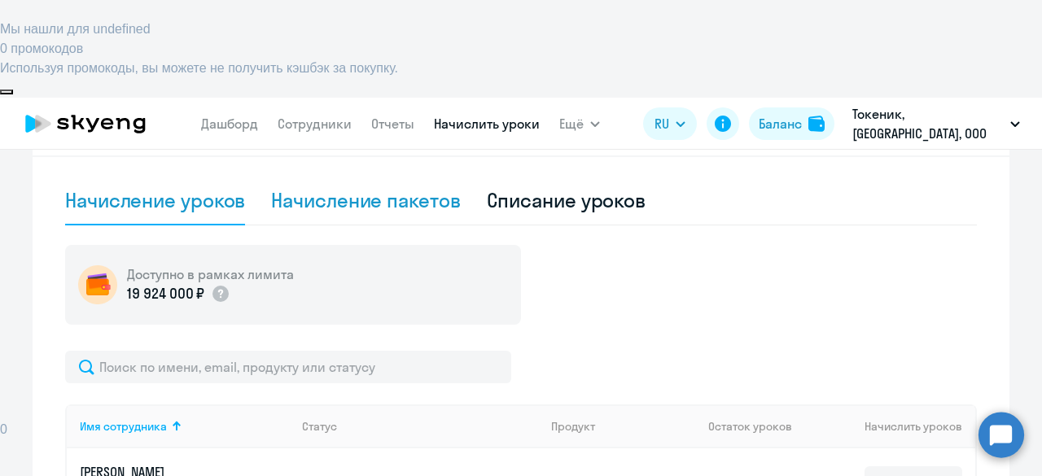
click at [370, 187] on div "Начисление пакетов" at bounding box center [365, 200] width 189 height 26
select select "10"
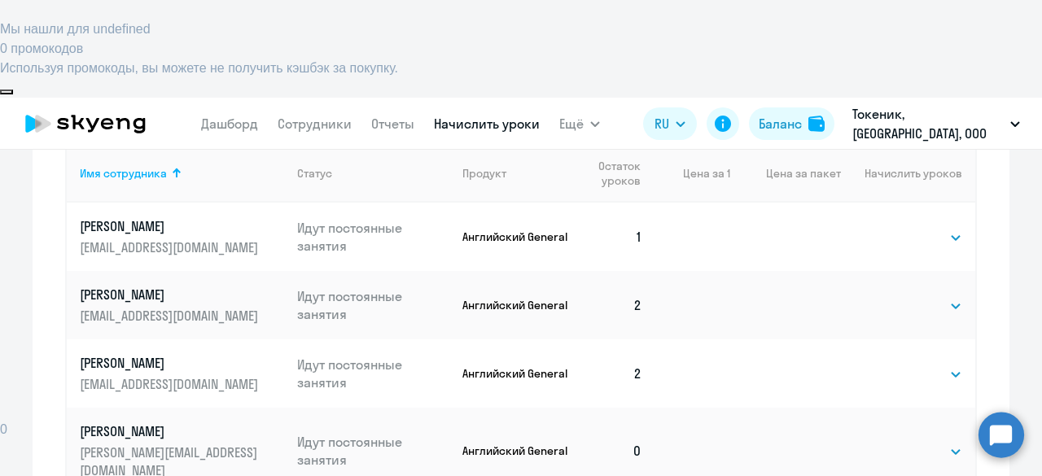
scroll to position [693, 0]
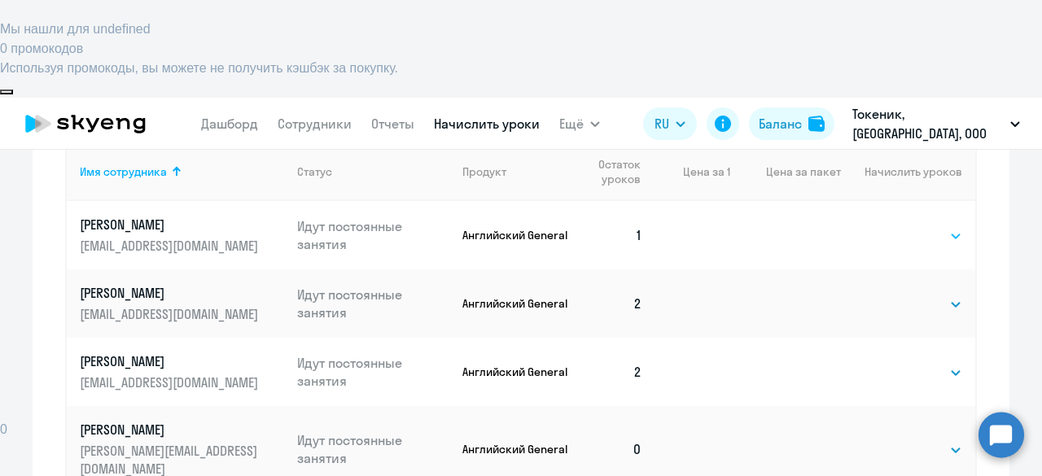
click at [906, 226] on select "Выбрать 4 8 16 32 64" at bounding box center [929, 236] width 67 height 20
click at [817, 201] on td at bounding box center [785, 235] width 111 height 68
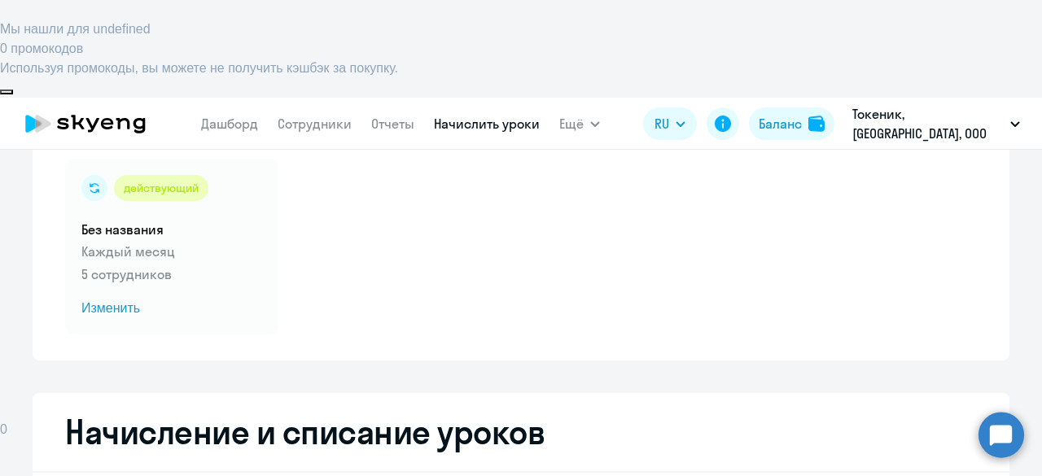
scroll to position [0, 0]
